Goal: Navigation & Orientation: Find specific page/section

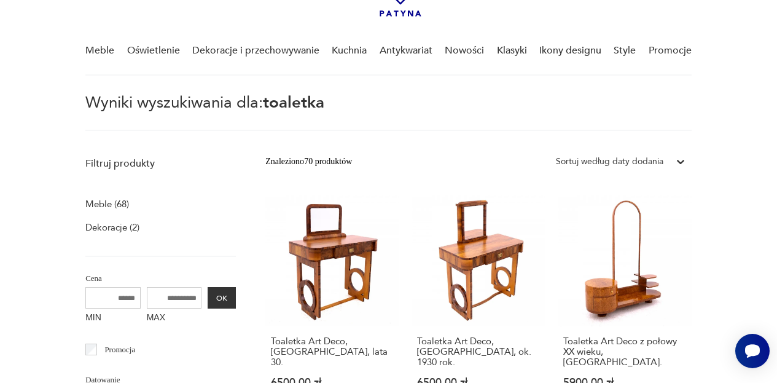
scroll to position [98, 0]
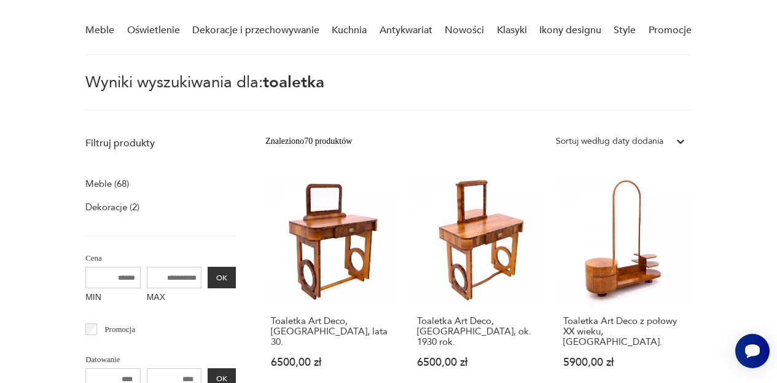
drag, startPoint x: 212, startPoint y: 68, endPoint x: 179, endPoint y: 66, distance: 32.6
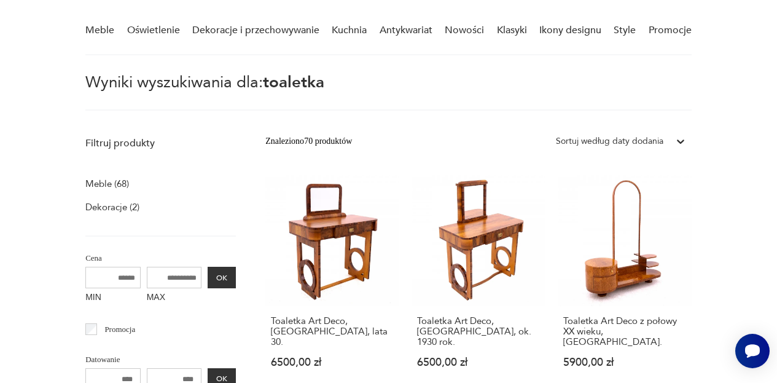
scroll to position [0, 0]
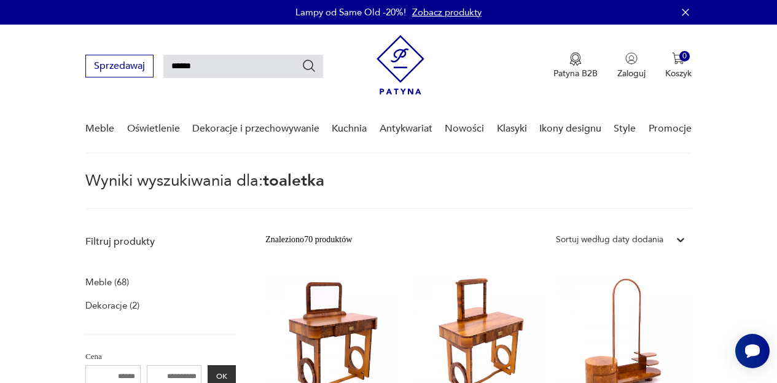
type input "******"
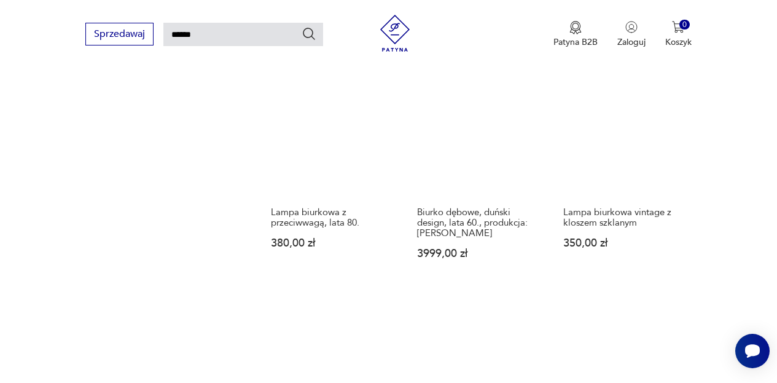
scroll to position [1352, 0]
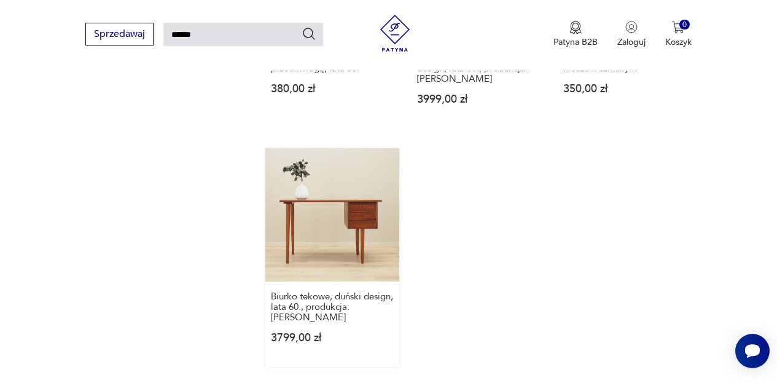
click at [321, 228] on link "Biurko tekowe, duński design, lata 60., produkcja: [PERSON_NAME] 3799,00 zł" at bounding box center [332, 257] width 134 height 219
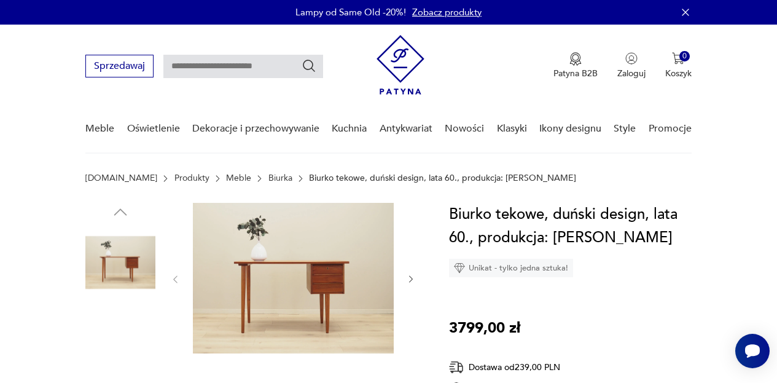
click at [271, 292] on img at bounding box center [293, 278] width 201 height 151
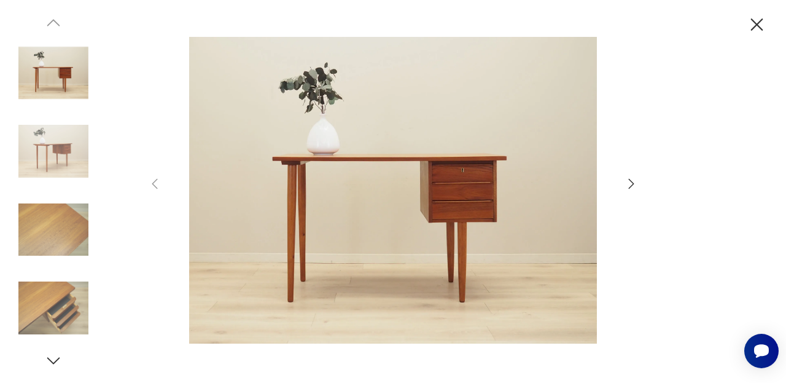
click at [72, 176] on img at bounding box center [53, 151] width 70 height 70
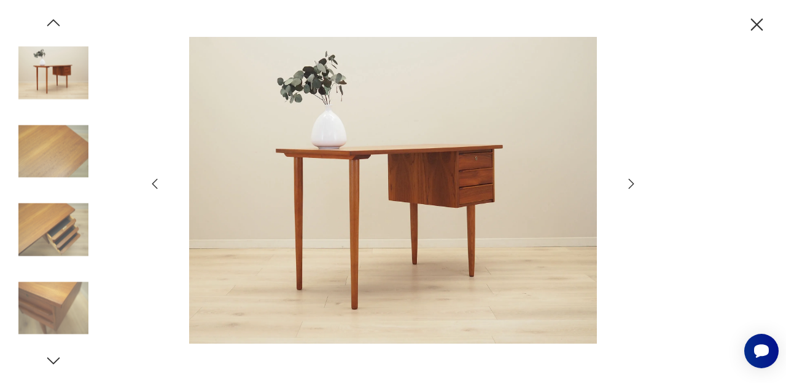
click at [755, 23] on icon "button" at bounding box center [757, 24] width 12 height 12
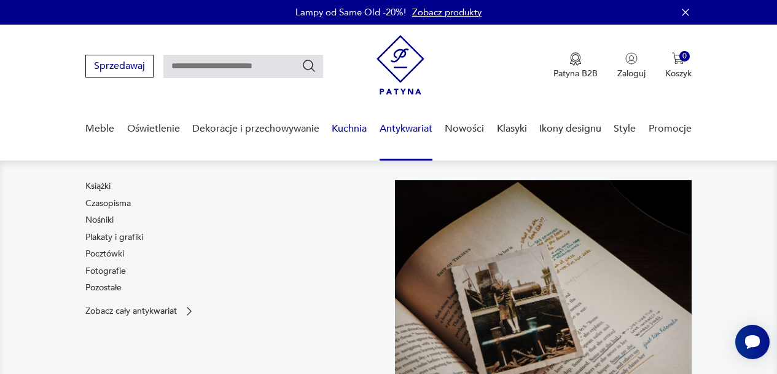
click at [356, 128] on link "Kuchnia" at bounding box center [349, 128] width 35 height 47
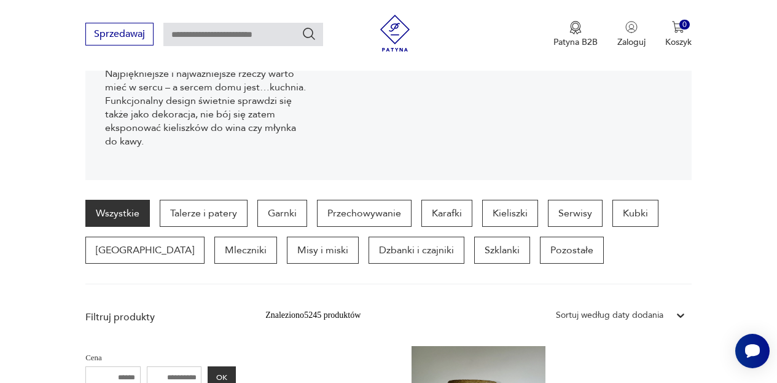
scroll to position [116, 0]
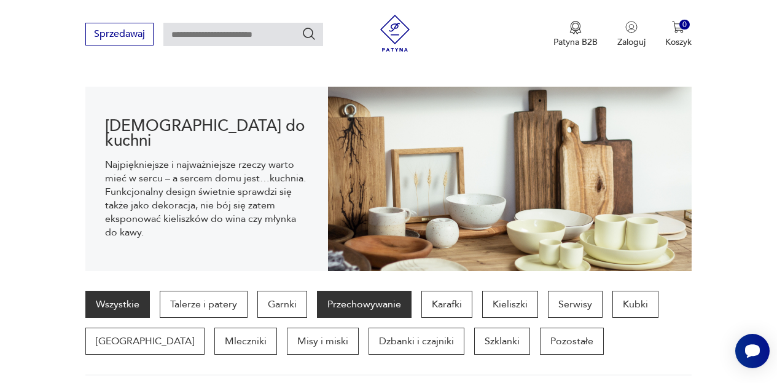
click at [369, 310] on p "Przechowywanie" at bounding box center [364, 304] width 95 height 27
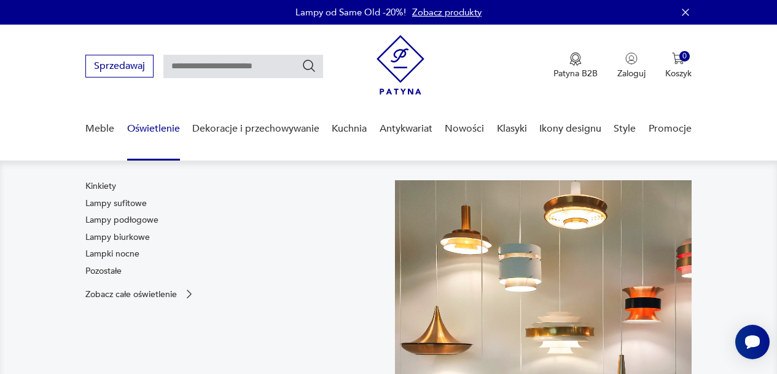
click at [136, 136] on link "Oświetlenie" at bounding box center [153, 128] width 53 height 47
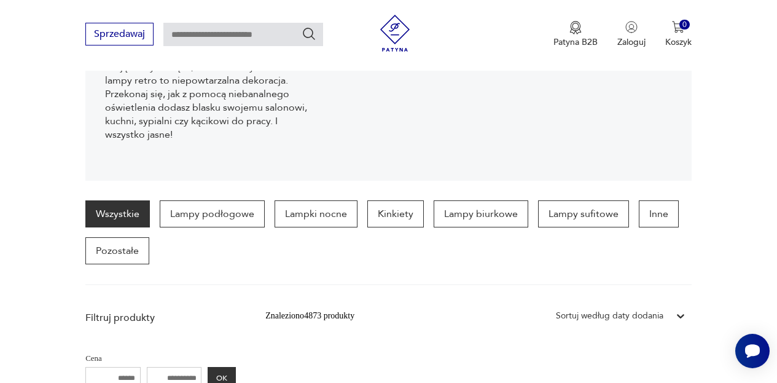
scroll to position [24, 0]
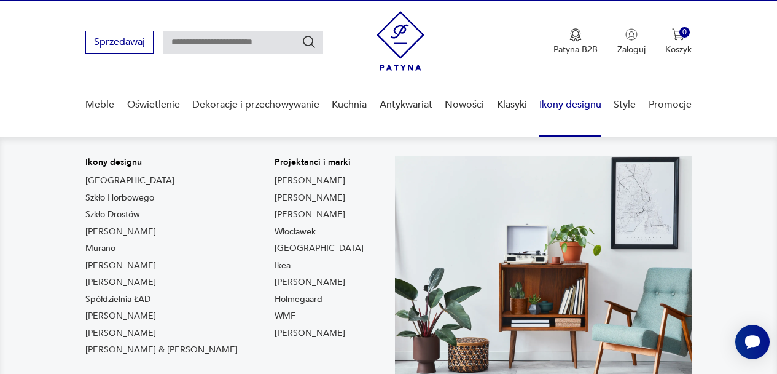
click at [549, 103] on link "Ikony designu" at bounding box center [570, 104] width 62 height 47
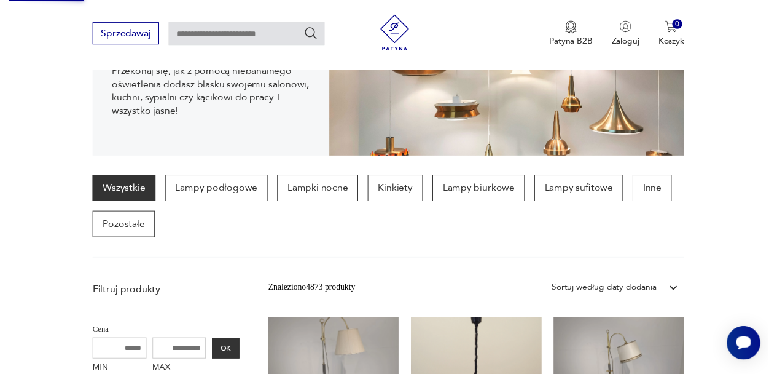
scroll to position [4, 0]
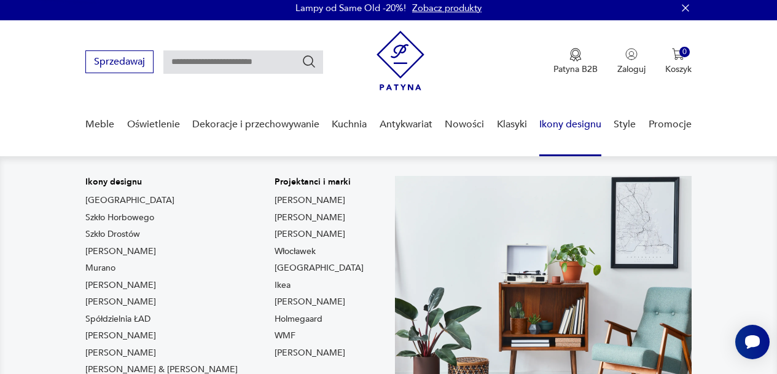
click at [548, 122] on link "Ikony designu" at bounding box center [570, 124] width 62 height 47
click at [579, 127] on link "Ikony designu" at bounding box center [570, 124] width 62 height 47
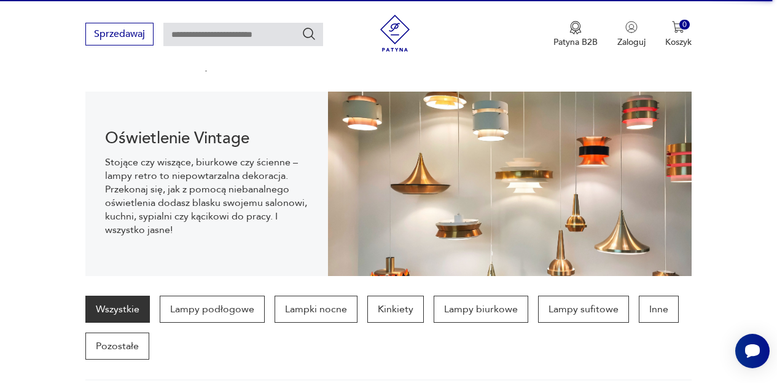
scroll to position [77, 0]
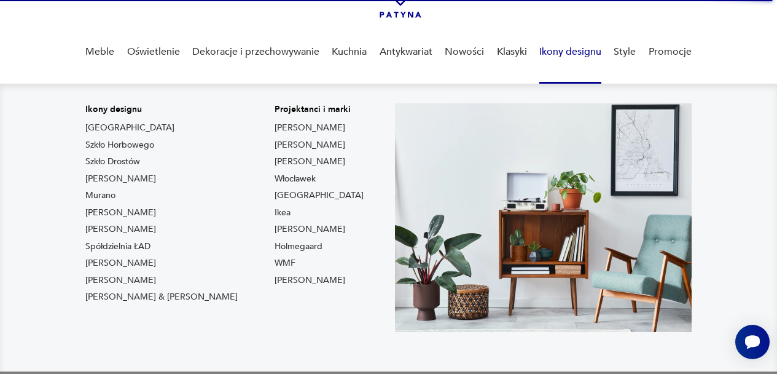
click at [546, 52] on link "Ikony designu" at bounding box center [570, 51] width 62 height 47
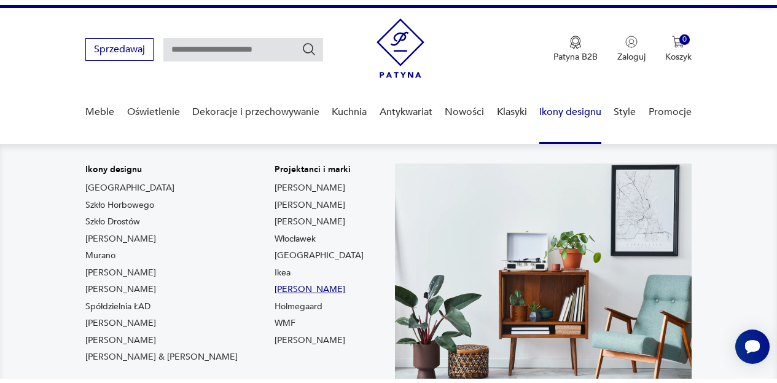
scroll to position [22, 0]
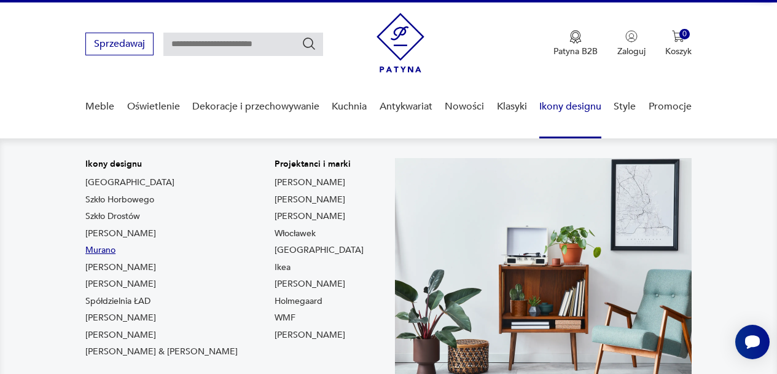
click at [105, 251] on link "Murano" at bounding box center [100, 250] width 30 height 12
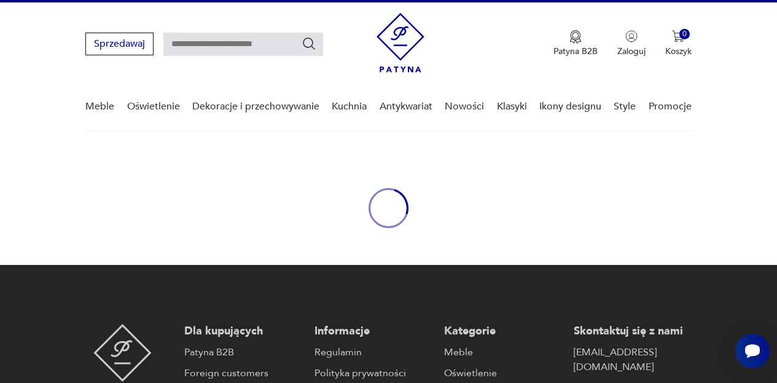
type input "******"
